Goal: Task Accomplishment & Management: Manage account settings

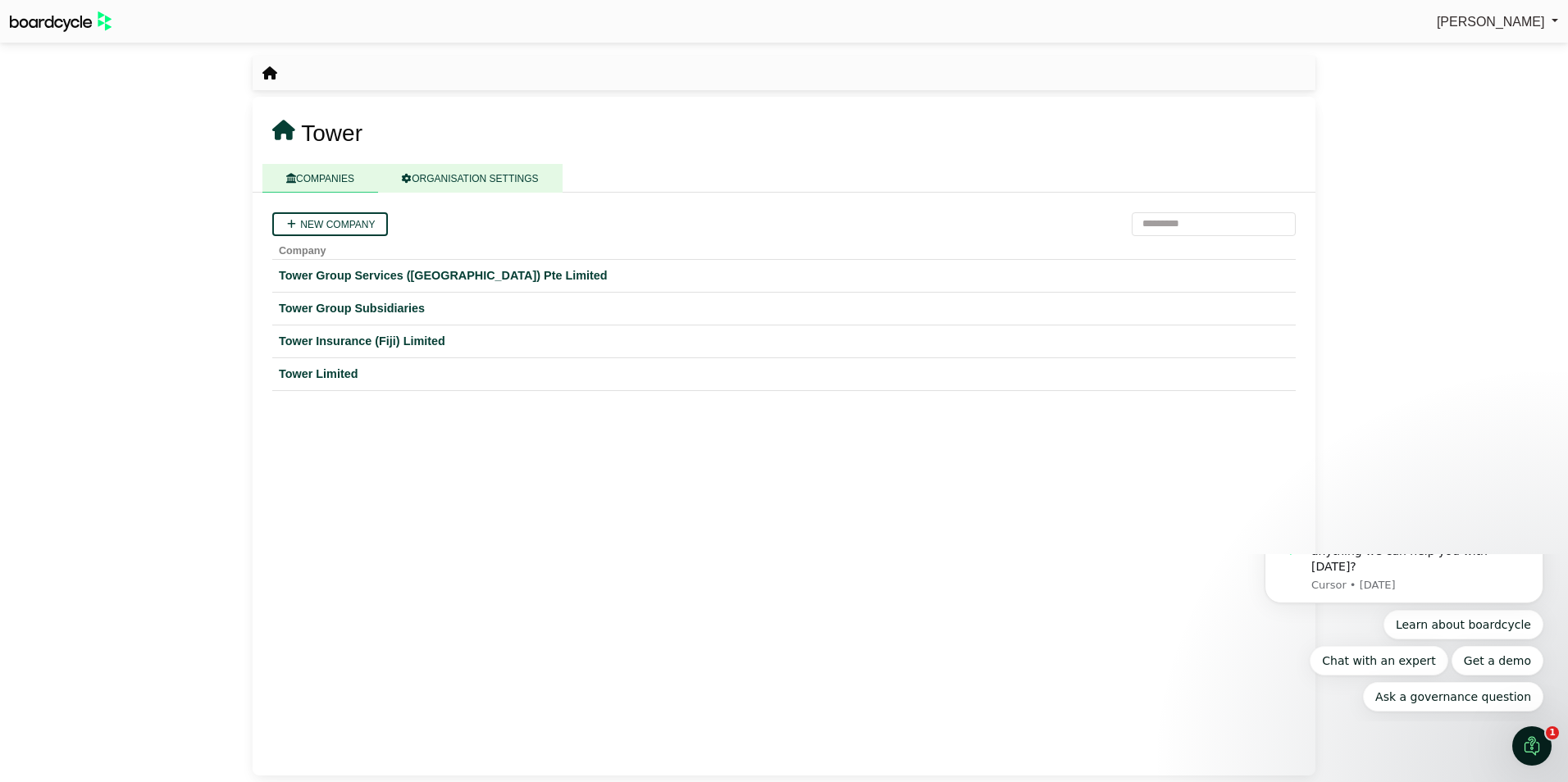
click at [444, 175] on link "ORGANISATION SETTINGS" at bounding box center [470, 178] width 184 height 28
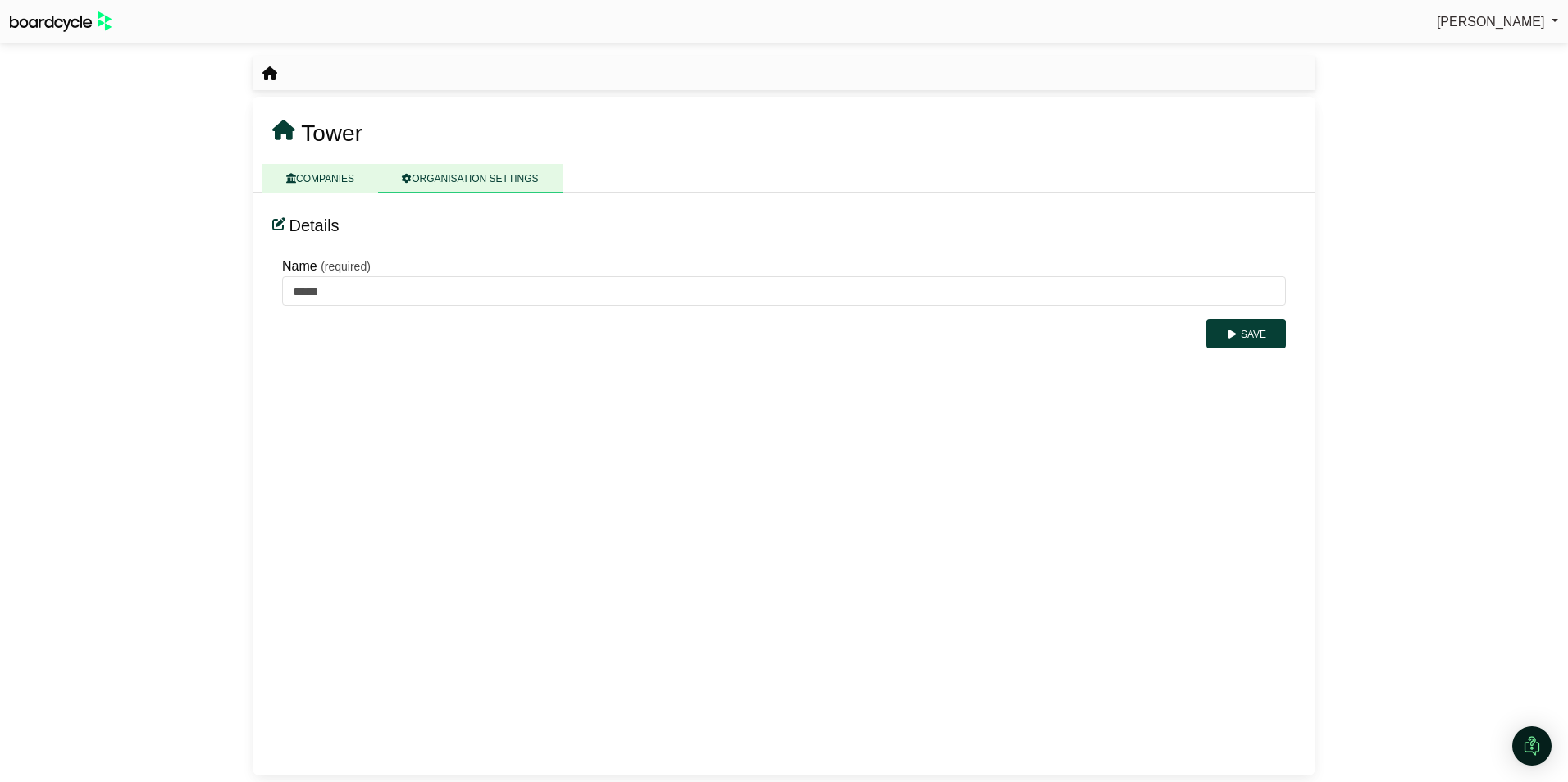
click at [300, 175] on link "COMPANIES" at bounding box center [320, 178] width 116 height 28
